Goal: Transaction & Acquisition: Purchase product/service

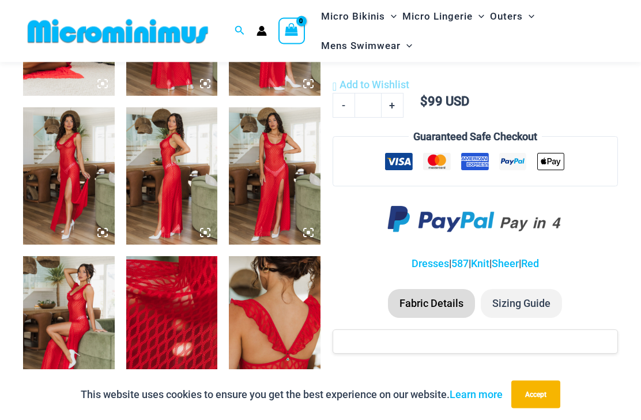
click at [540, 295] on li "Sizing Guide" at bounding box center [521, 303] width 81 height 29
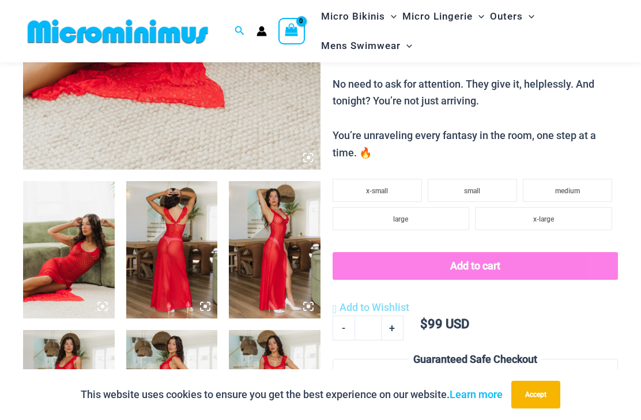
scroll to position [394, 0]
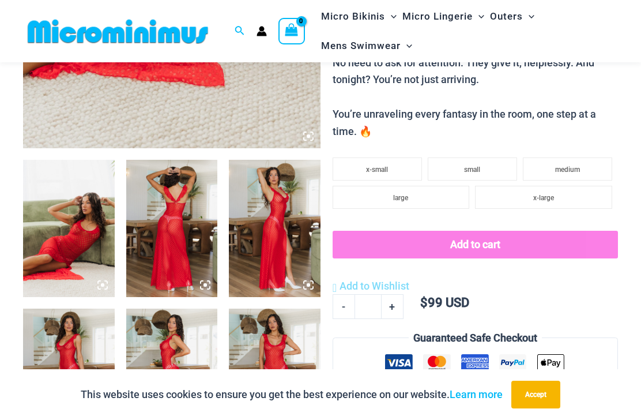
click at [69, 223] on img at bounding box center [69, 228] width 92 height 137
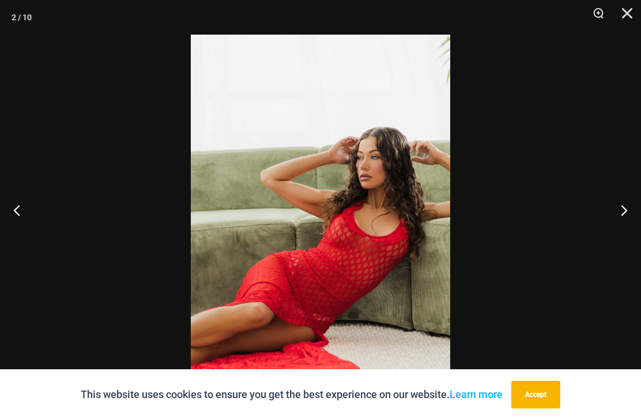
click at [633, 239] on button "Next" at bounding box center [619, 210] width 43 height 58
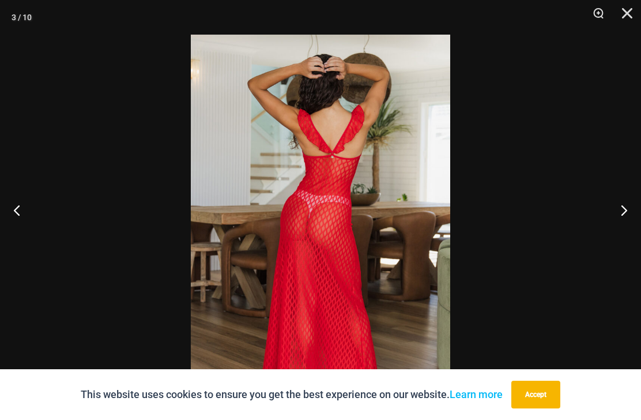
click at [628, 239] on button "Next" at bounding box center [619, 210] width 43 height 58
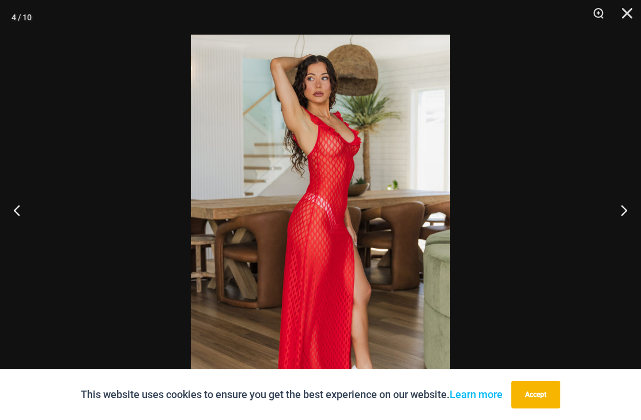
click at [626, 239] on button "Next" at bounding box center [619, 210] width 43 height 58
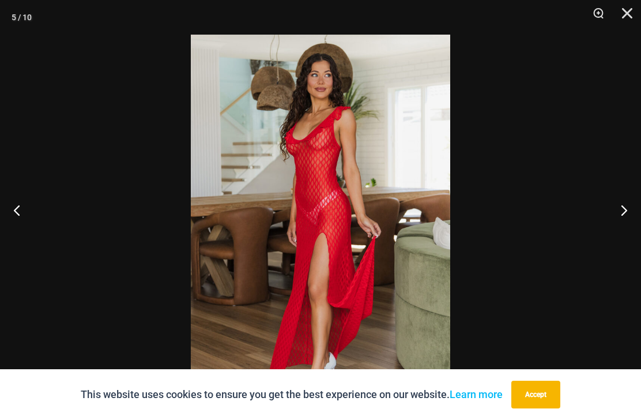
click at [625, 239] on button "Next" at bounding box center [619, 210] width 43 height 58
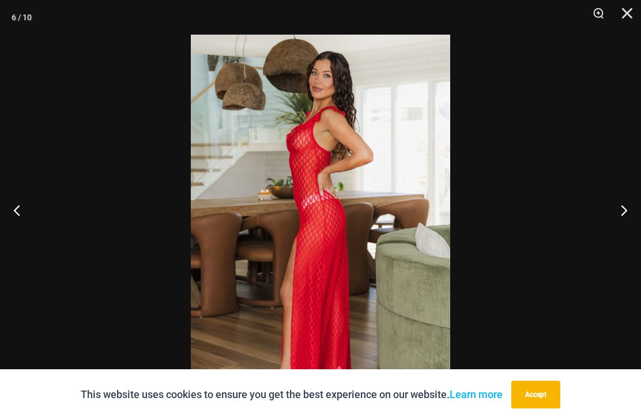
click at [622, 239] on button "Next" at bounding box center [619, 210] width 43 height 58
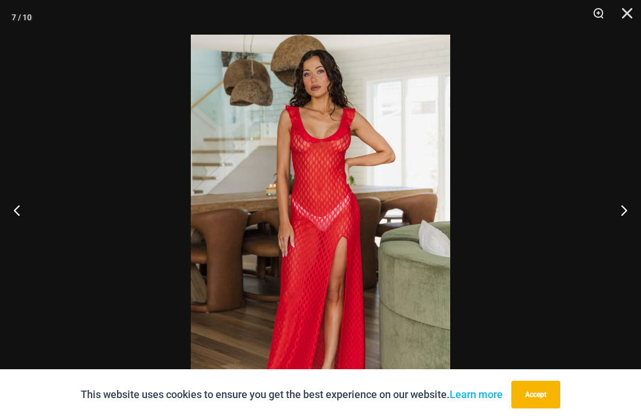
click at [620, 239] on button "Next" at bounding box center [619, 210] width 43 height 58
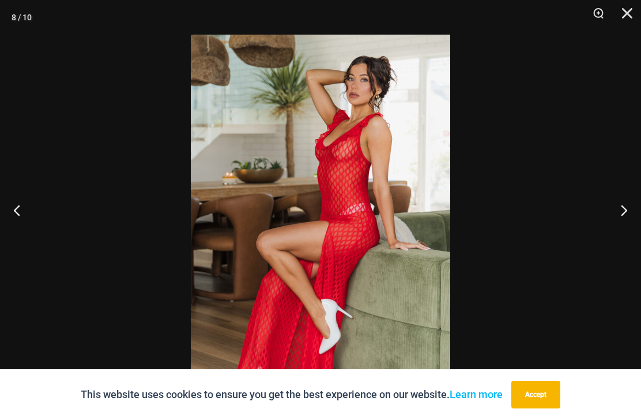
click at [620, 239] on button "Next" at bounding box center [619, 210] width 43 height 58
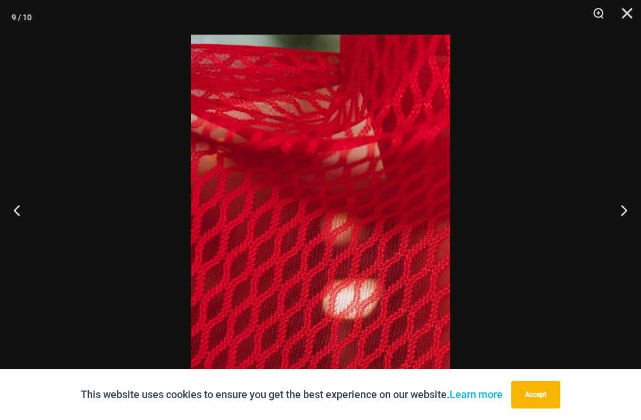
click at [618, 239] on button "Next" at bounding box center [619, 210] width 43 height 58
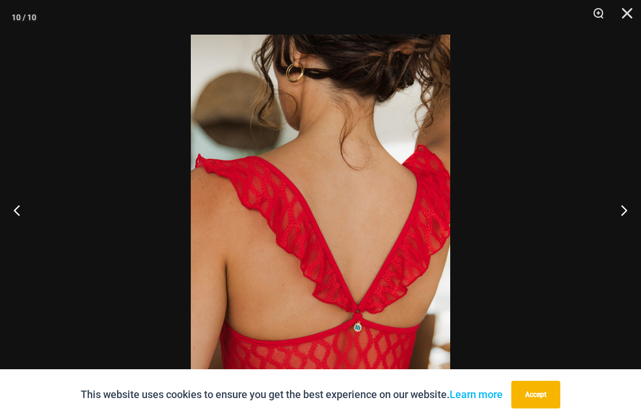
click at [627, 15] on button "Close" at bounding box center [623, 17] width 29 height 35
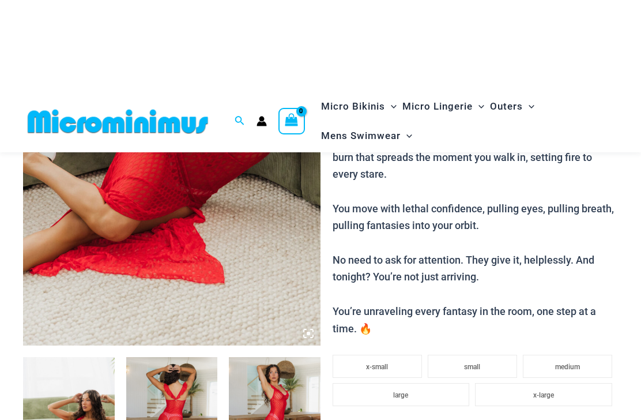
scroll to position [0, 0]
